Goal: Download file/media

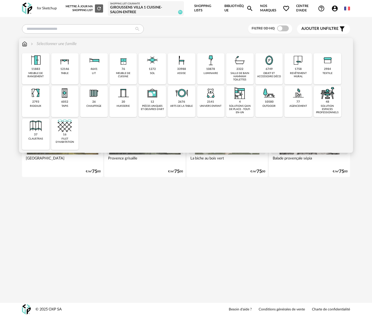
drag, startPoint x: 270, startPoint y: 76, endPoint x: 248, endPoint y: 103, distance: 35.0
click at [270, 76] on div "objet et accessoire déco" at bounding box center [269, 75] width 24 height 7
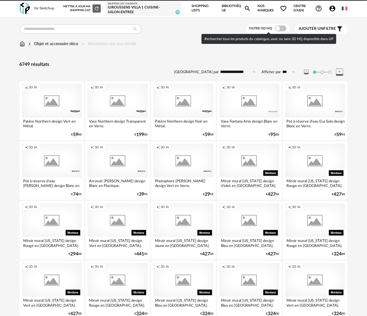
click at [278, 28] on span at bounding box center [281, 28] width 12 height 6
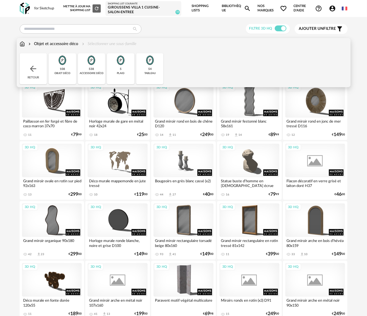
click at [140, 69] on div "54 tableau" at bounding box center [150, 68] width 28 height 31
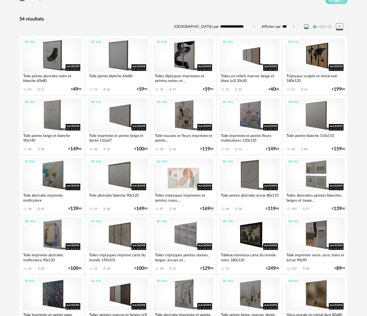
scroll to position [45, 0]
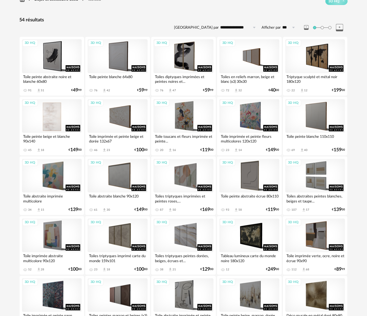
click at [57, 123] on div "3D HQ" at bounding box center [52, 116] width 60 height 34
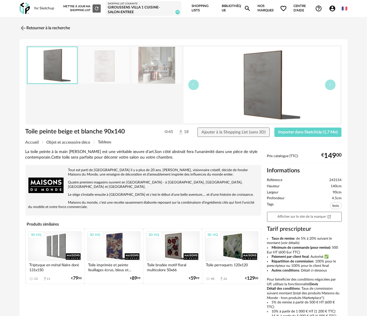
click at [163, 58] on img at bounding box center [157, 65] width 50 height 37
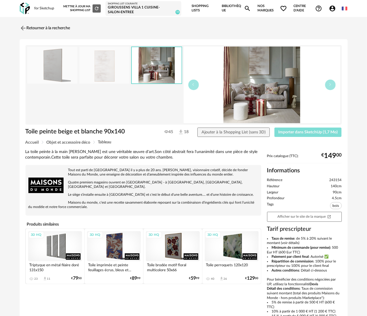
click at [309, 133] on span "Importer dans SketchUp (1,7 Mo)" at bounding box center [307, 132] width 59 height 4
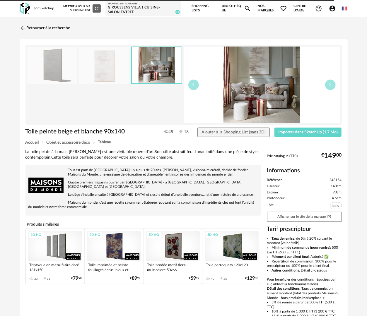
click at [57, 243] on div "3D HQ" at bounding box center [55, 246] width 54 height 30
